Goal: Task Accomplishment & Management: Use online tool/utility

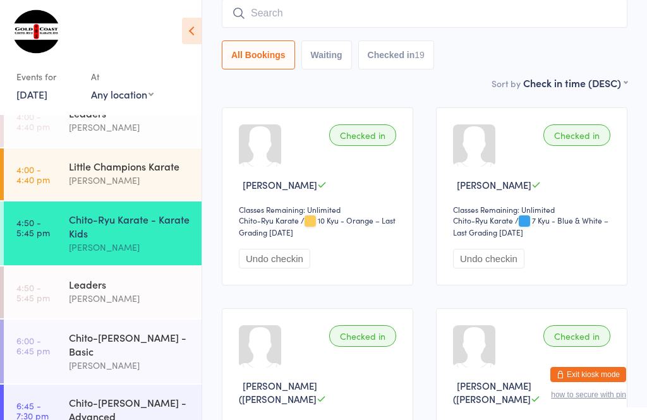
scroll to position [114, 0]
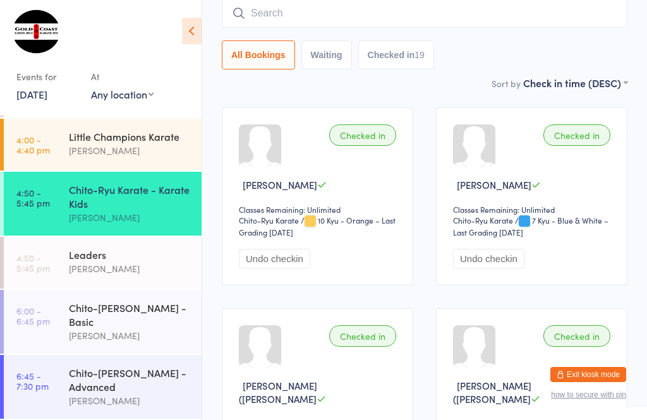
click at [94, 322] on div "Chito-[PERSON_NAME] - Basic" at bounding box center [130, 315] width 122 height 28
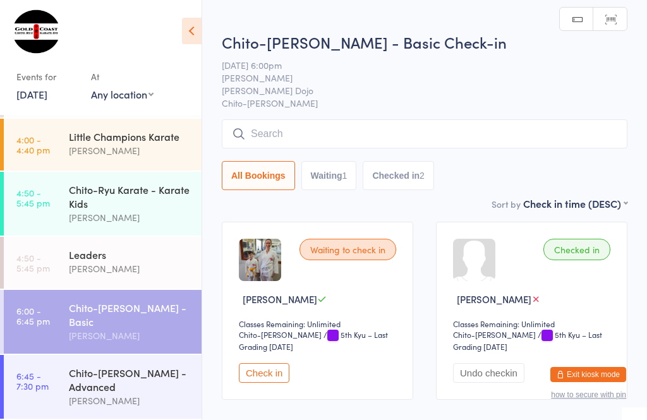
click at [341, 133] on input "search" at bounding box center [425, 133] width 406 height 29
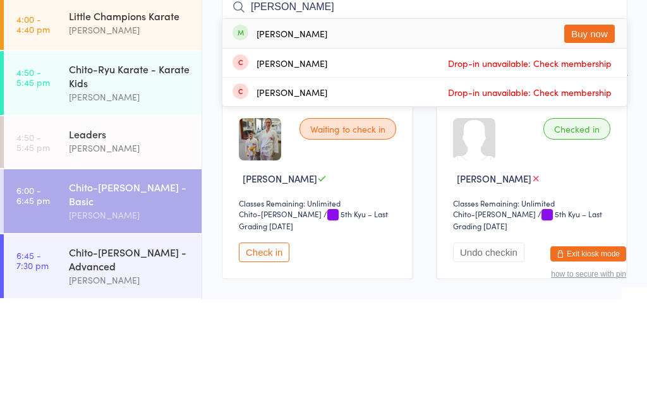
type input "[PERSON_NAME]"
click at [342, 140] on div "[PERSON_NAME] Buy now" at bounding box center [424, 154] width 404 height 29
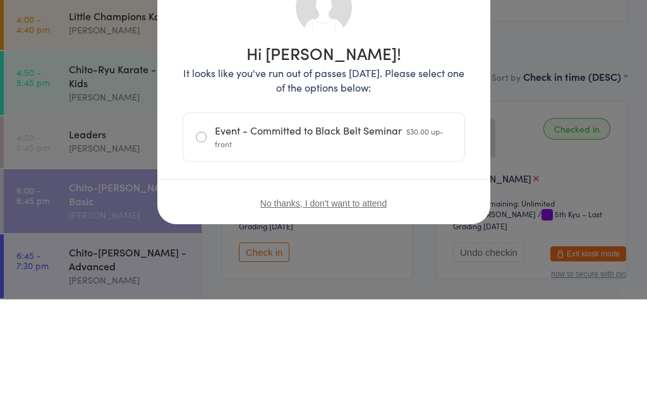
scroll to position [121, 0]
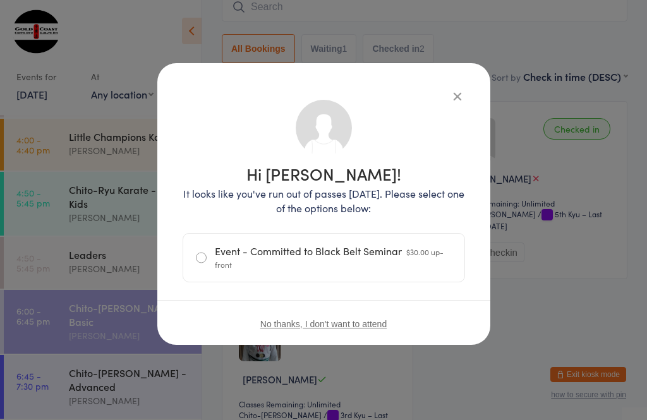
click at [454, 89] on icon "button" at bounding box center [458, 96] width 14 height 14
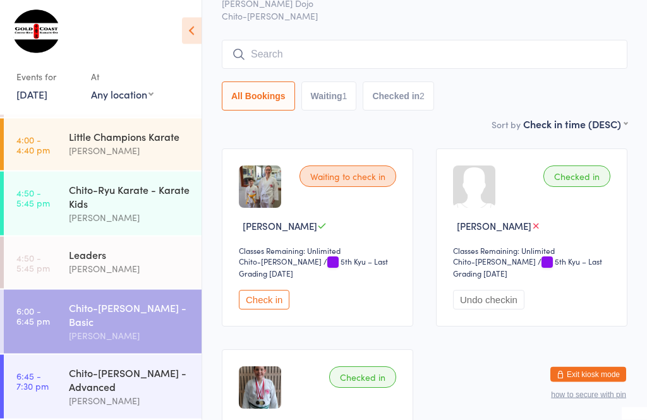
click at [353, 47] on input "search" at bounding box center [425, 54] width 406 height 29
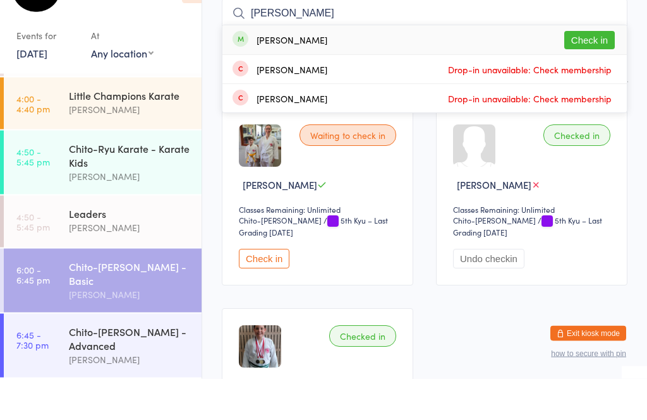
type input "[PERSON_NAME]"
click at [598, 73] on button "Check in" at bounding box center [589, 82] width 51 height 18
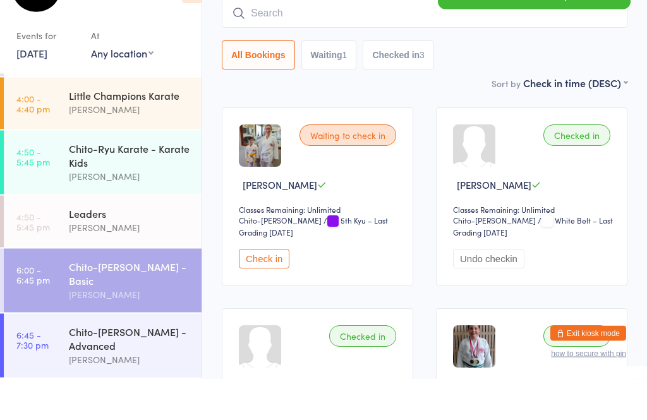
scroll to position [114, 0]
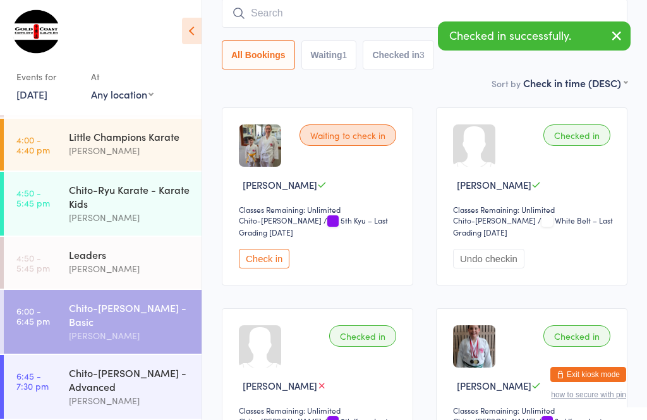
click at [628, 31] on button "button" at bounding box center [617, 36] width 28 height 29
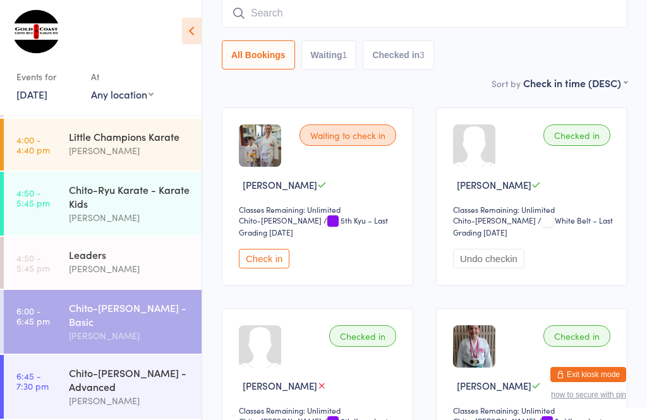
click at [269, 264] on button "Check in" at bounding box center [264, 259] width 51 height 20
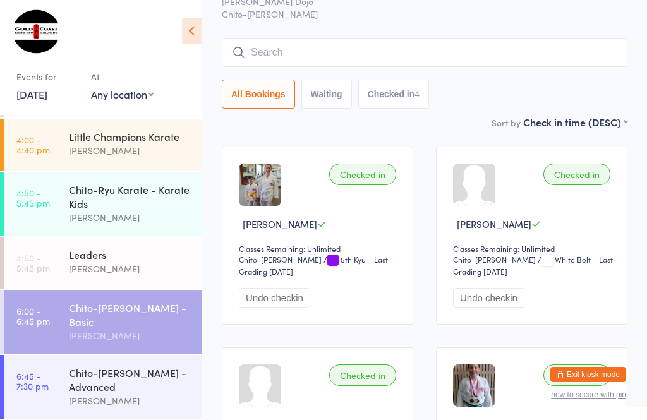
click at [307, 56] on input "search" at bounding box center [425, 52] width 406 height 29
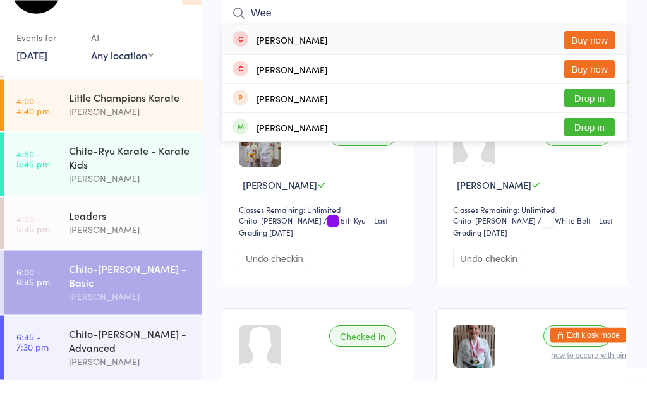
type input "Wee"
click at [581, 158] on button "Drop in" at bounding box center [589, 167] width 51 height 18
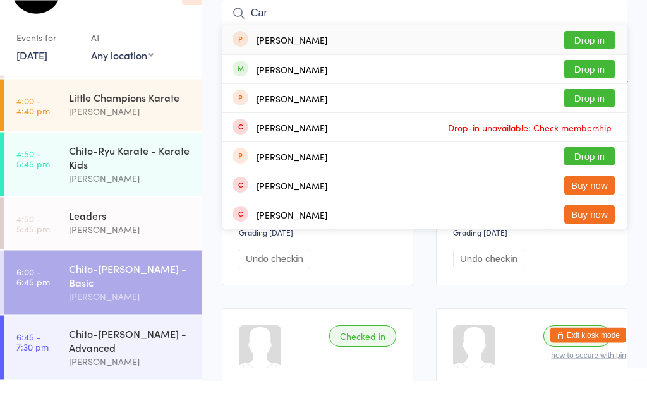
type input "Car"
click at [592, 100] on button "Drop in" at bounding box center [589, 109] width 51 height 18
